Goal: Task Accomplishment & Management: Manage account settings

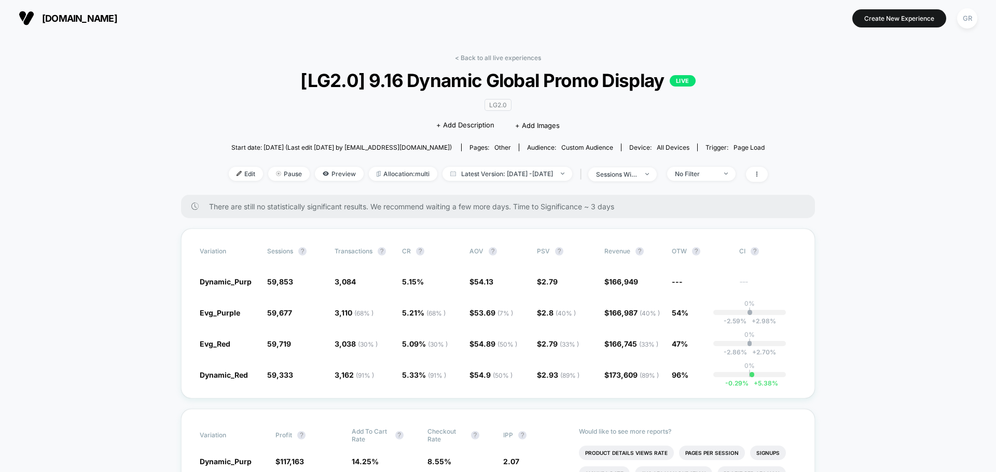
click at [471, 57] on link "< Back to all live experiences" at bounding box center [498, 58] width 86 height 8
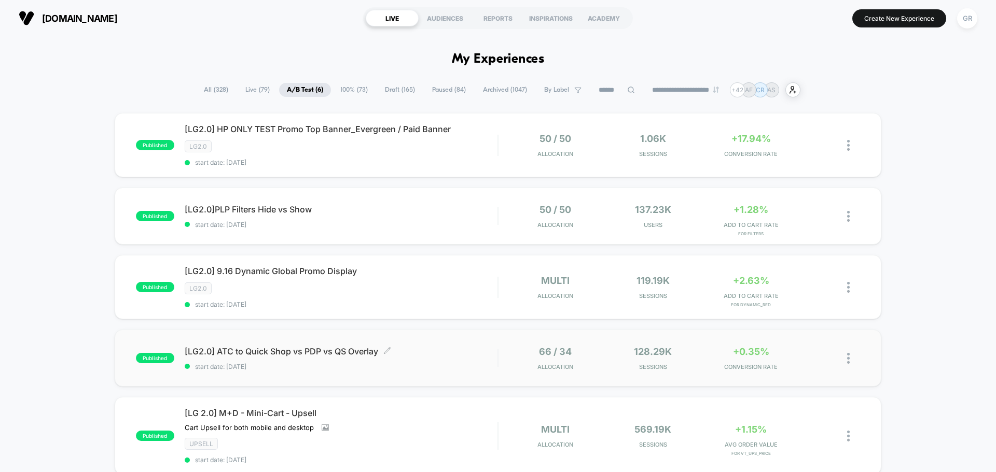
click at [395, 352] on span "[LG2.0] ATC to Quick Shop vs PDP vs QS Overlay Click to edit experience details" at bounding box center [341, 351] width 313 height 10
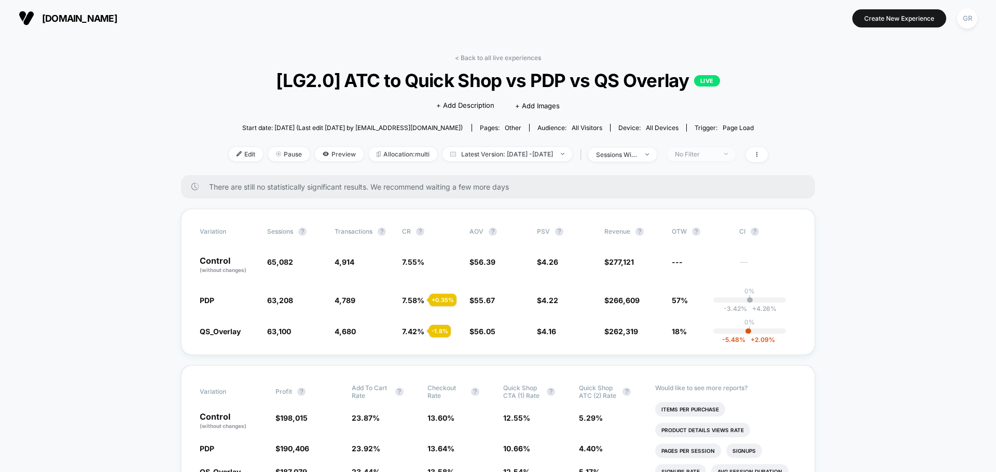
click at [716, 151] on div "No Filter" at bounding box center [695, 154] width 41 height 8
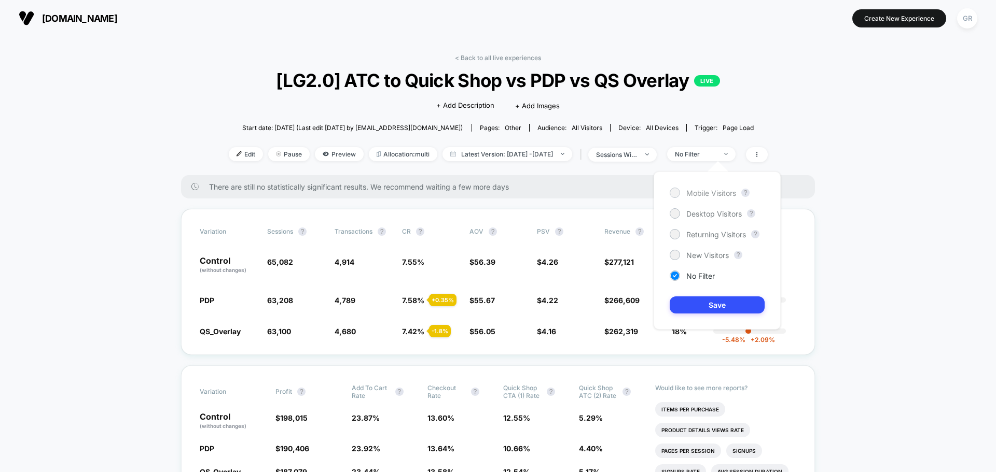
click at [694, 196] on span "Mobile Visitors" at bounding box center [711, 193] width 50 height 9
click at [717, 301] on button "Save" at bounding box center [717, 305] width 95 height 17
